Goal: Information Seeking & Learning: Learn about a topic

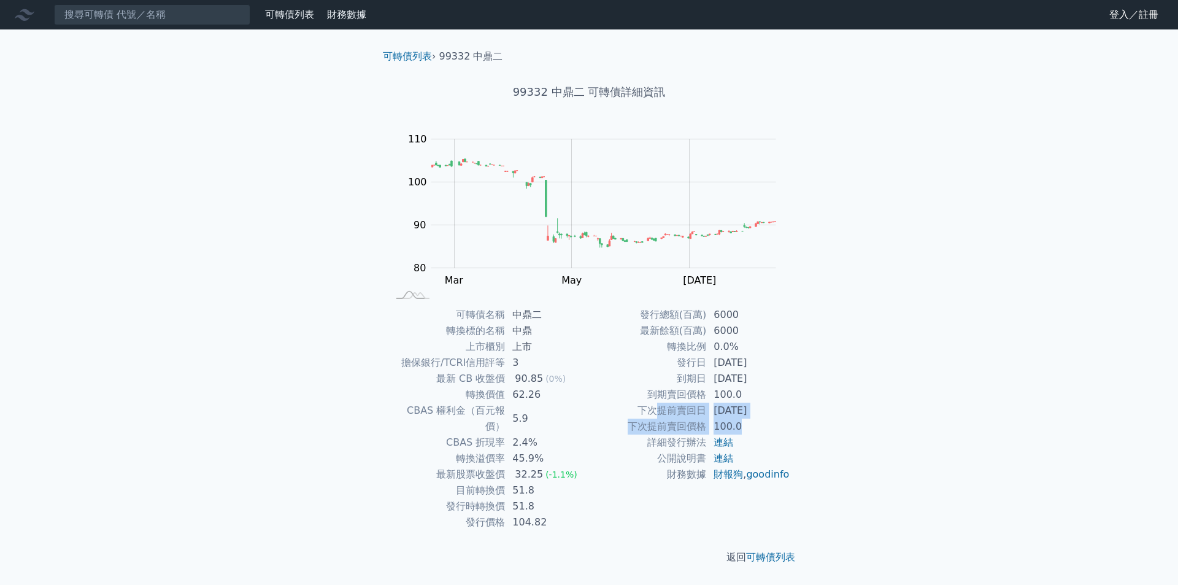
drag, startPoint x: 655, startPoint y: 410, endPoint x: 780, endPoint y: 423, distance: 125.8
click at [779, 423] on tbody "發行總額(百萬) 6000 最新餘額(百萬) 6000 轉換比例 0.0% 發行日 [DATE] 到期日 [DATE] 到期賣回價格 100.0 下次提前賣回…" at bounding box center [689, 394] width 201 height 175
click at [780, 423] on td "100.0" at bounding box center [748, 426] width 84 height 16
drag, startPoint x: 693, startPoint y: 359, endPoint x: 818, endPoint y: 356, distance: 125.2
click at [790, 362] on tr "發行日 [DATE]" at bounding box center [689, 363] width 201 height 16
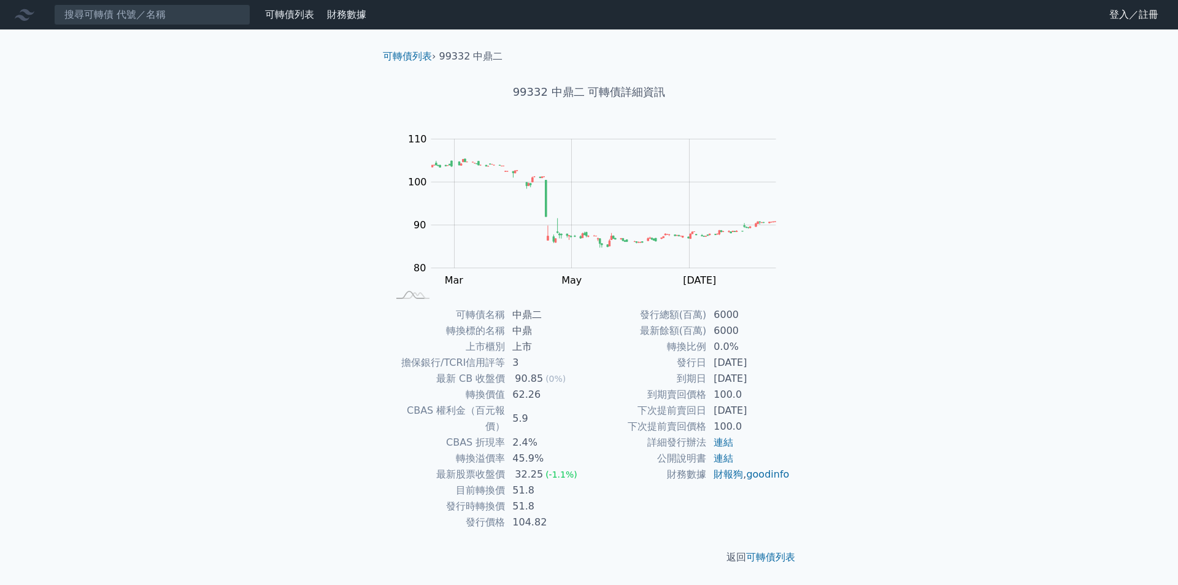
click at [818, 356] on div "可轉債列表 › 99332 中鼎二 99332 中鼎二 可轉債詳細資訊 Zoom Out 100 70 75 80 85 90 95 100 120 110 …" at bounding box center [588, 306] width 471 height 555
click at [805, 371] on div "可轉債列表 › 99332 中鼎二 99332 中鼎二 可轉債詳細資訊 Zoom Out 100 70 75 80 85 90 95 100 120 110 …" at bounding box center [588, 306] width 471 height 555
drag, startPoint x: 575, startPoint y: 363, endPoint x: 567, endPoint y: 396, distance: 34.2
click at [567, 396] on tbody "可轉債名稱 中鼎二 轉換標的名稱 中鼎 上市櫃別 上市 擔保銀行/TCRI信用評等 3 最新 CB 收盤價 90.85 (0%) 轉換價值 62.26 CBA…" at bounding box center [488, 418] width 201 height 223
click at [567, 396] on td "62.26" at bounding box center [547, 394] width 84 height 16
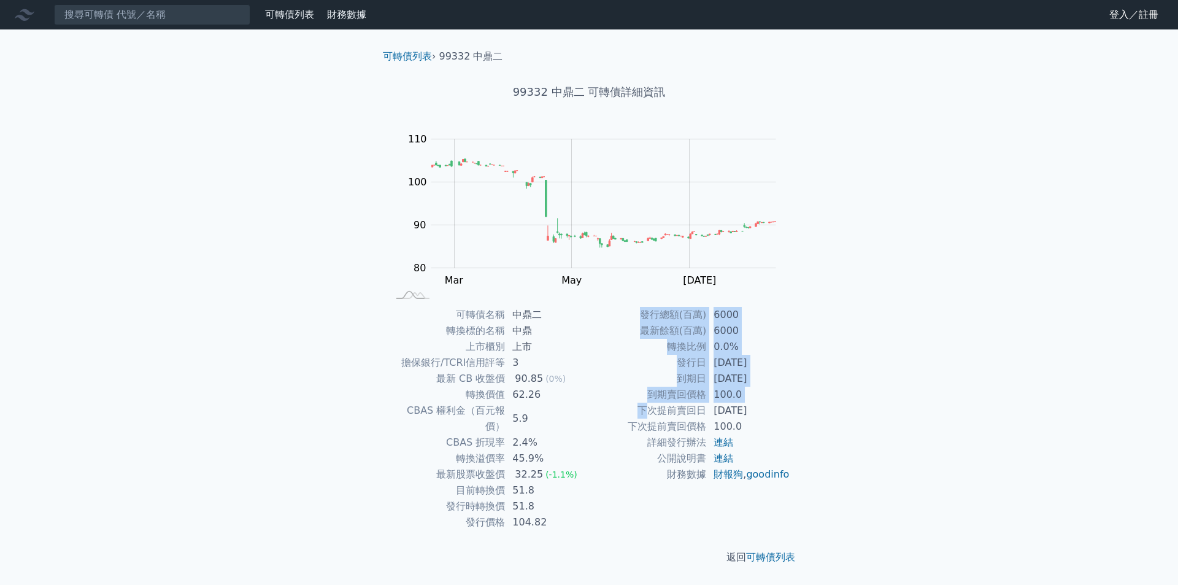
drag, startPoint x: 644, startPoint y: 413, endPoint x: 853, endPoint y: 421, distance: 209.3
click at [845, 423] on div "可轉債列表 財務數據 可轉債列表 財務數據 登入／註冊 登入／註冊 可轉債列表 › 99332 中鼎二 99332 中鼎二 可轉債詳細資訊 Zoom Out …" at bounding box center [589, 292] width 1178 height 585
click at [853, 421] on div "可轉債列表 財務數據 可轉債列表 財務數據 登入／註冊 登入／註冊 可轉債列表 › 99332 中鼎二 99332 中鼎二 可轉債詳細資訊 Zoom Out …" at bounding box center [589, 292] width 1178 height 585
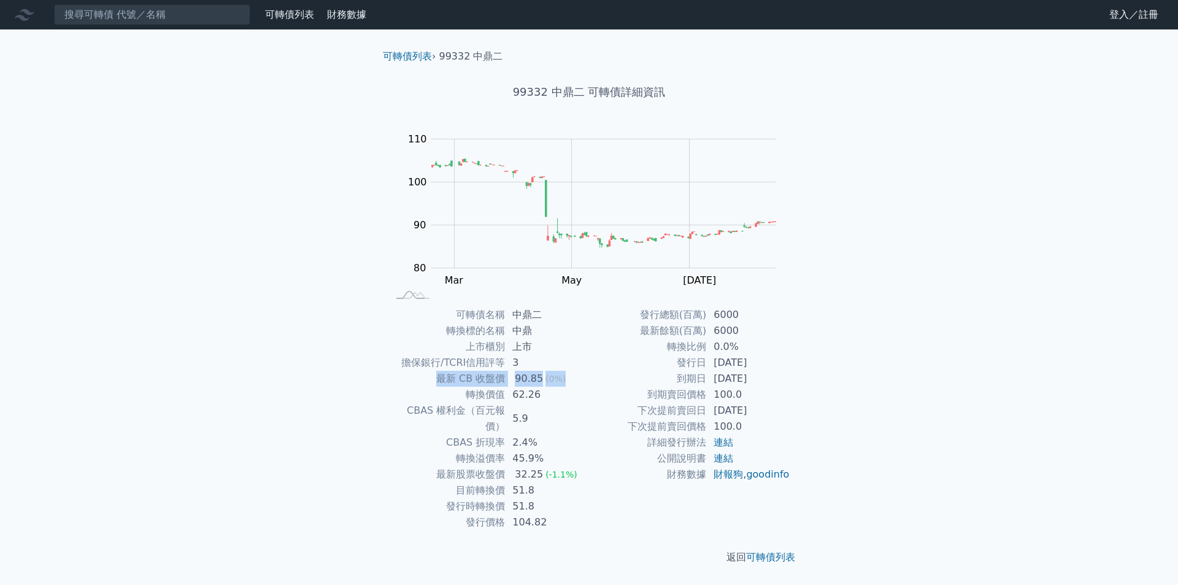
click at [405, 388] on tbody "可轉債名稱 中鼎二 轉換標的名稱 中鼎 上市櫃別 上市 擔保銀行/TCRI信用評等 3 最新 CB 收盤價 90.85 (0%) 轉換價值 62.26 CBA…" at bounding box center [488, 418] width 201 height 223
click at [405, 388] on td "轉換價值" at bounding box center [446, 394] width 117 height 16
drag, startPoint x: 520, startPoint y: 471, endPoint x: 478, endPoint y: 471, distance: 41.1
click at [478, 482] on tr "目前轉換價 51.8" at bounding box center [488, 490] width 201 height 16
click at [480, 482] on td "目前轉換價" at bounding box center [446, 490] width 117 height 16
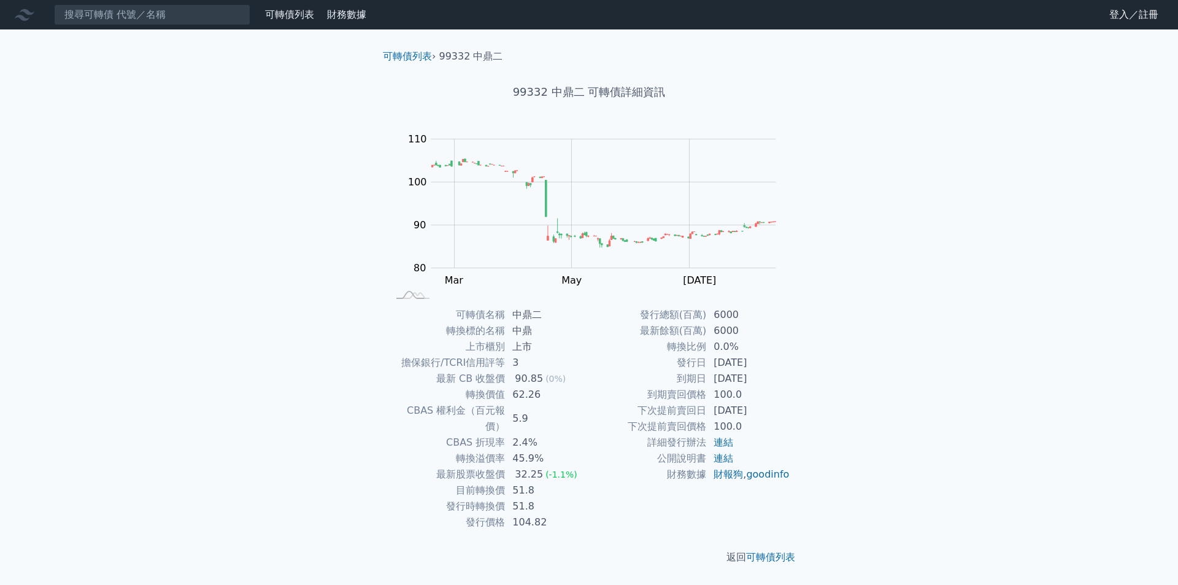
click at [529, 498] on td "51.8" at bounding box center [547, 506] width 84 height 16
drag, startPoint x: 559, startPoint y: 395, endPoint x: 509, endPoint y: 393, distance: 49.7
click at [509, 393] on td "62.26" at bounding box center [547, 394] width 84 height 16
drag, startPoint x: 740, startPoint y: 361, endPoint x: 705, endPoint y: 357, distance: 35.2
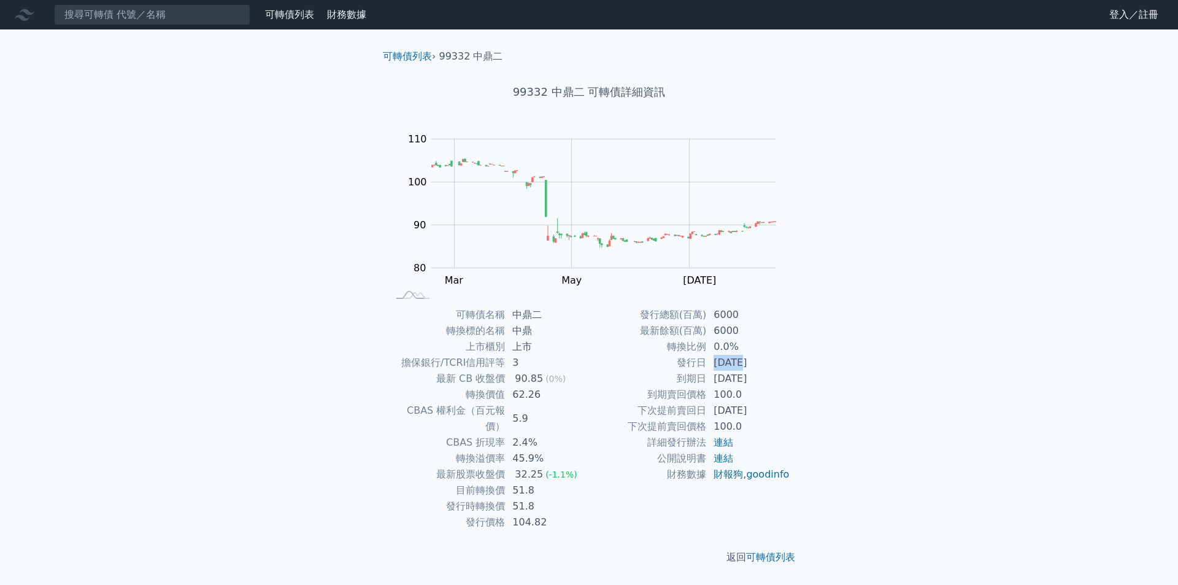
click at [705, 357] on tr "發行日 [DATE]" at bounding box center [689, 363] width 201 height 16
drag, startPoint x: 558, startPoint y: 511, endPoint x: 472, endPoint y: 505, distance: 86.1
click at [472, 514] on tr "發行價格 104.82" at bounding box center [488, 522] width 201 height 16
click at [474, 514] on td "發行價格" at bounding box center [446, 522] width 117 height 16
click at [453, 498] on td "發行時轉換價" at bounding box center [446, 506] width 117 height 16
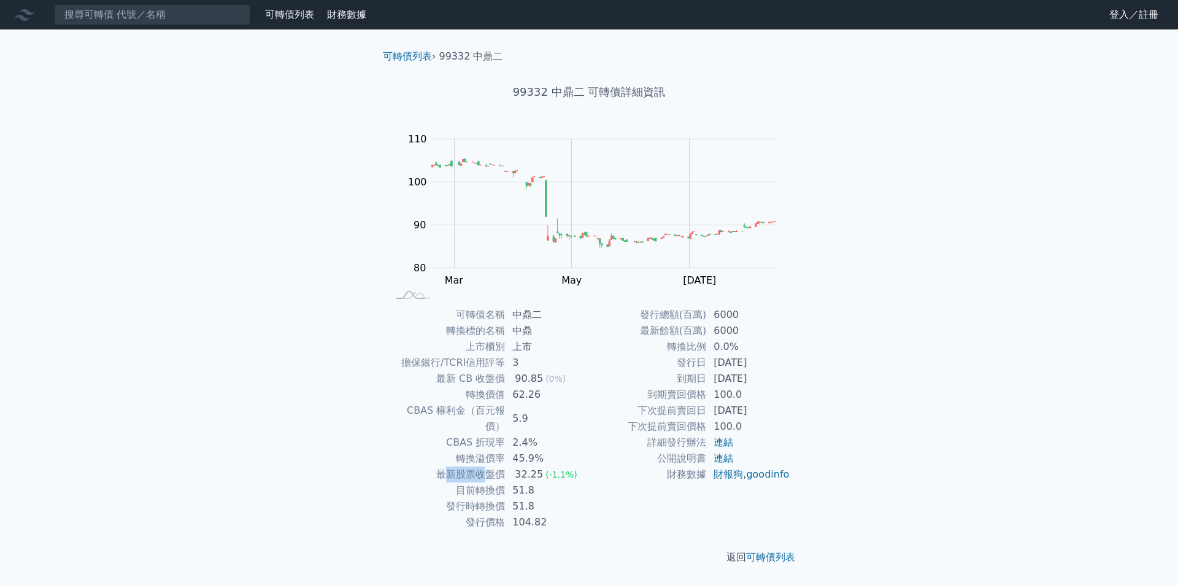
drag, startPoint x: 444, startPoint y: 457, endPoint x: 483, endPoint y: 458, distance: 38.7
click at [483, 466] on td "最新股票收盤價" at bounding box center [446, 474] width 117 height 16
click at [501, 466] on td "最新股票收盤價" at bounding box center [446, 474] width 117 height 16
drag, startPoint x: 501, startPoint y: 461, endPoint x: 551, endPoint y: 469, distance: 50.8
click at [551, 469] on tbody "可轉債名稱 中鼎二 轉換標的名稱 中鼎 上市櫃別 上市 擔保銀行/TCRI信用評等 3 最新 CB 收盤價 90.85 (0%) 轉換價值 62.26 CBA…" at bounding box center [488, 418] width 201 height 223
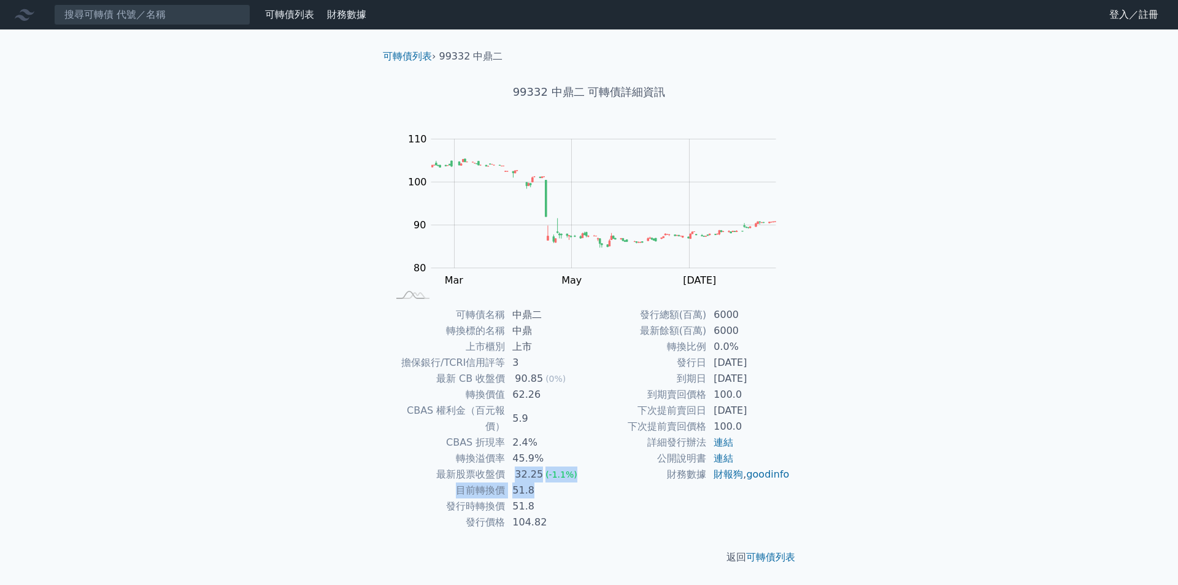
click at [551, 482] on td "51.8" at bounding box center [547, 490] width 84 height 16
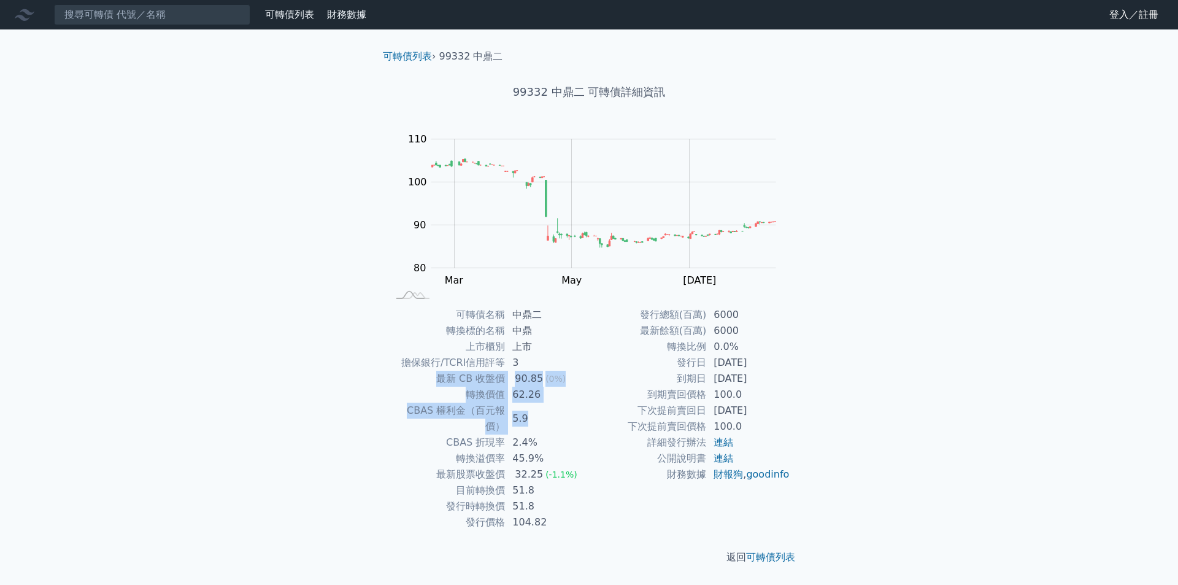
drag, startPoint x: 557, startPoint y: 375, endPoint x: 561, endPoint y: 409, distance: 33.9
click at [561, 409] on tbody "可轉債名稱 中鼎二 轉換標的名稱 中鼎 上市櫃別 上市 擔保銀行/TCRI信用評等 3 最新 CB 收盤價 90.85 (0%) 轉換價值 62.26 CBA…" at bounding box center [488, 418] width 201 height 223
click at [561, 409] on td "5.9" at bounding box center [547, 418] width 84 height 32
